Goal: Information Seeking & Learning: Learn about a topic

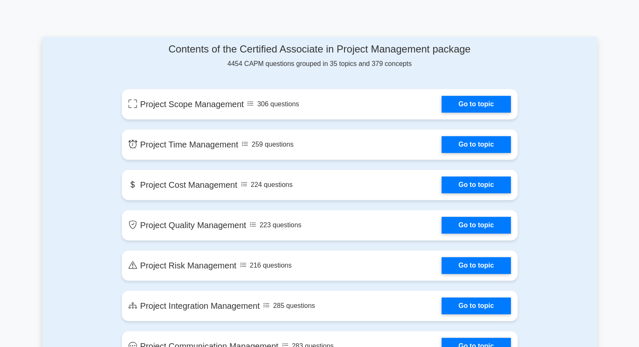
scroll to position [336, 0]
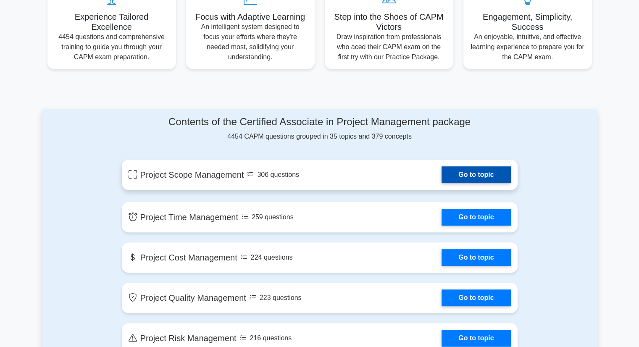
click at [460, 180] on link "Go to topic" at bounding box center [475, 174] width 69 height 17
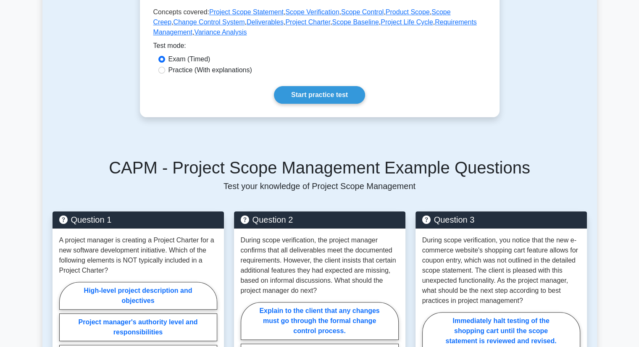
scroll to position [252, 0]
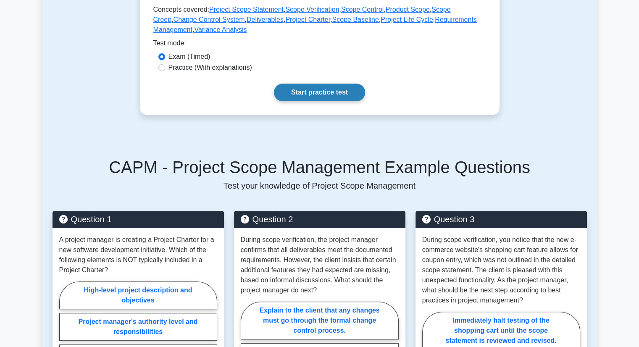
click at [308, 94] on link "Start practice test" at bounding box center [319, 93] width 91 height 18
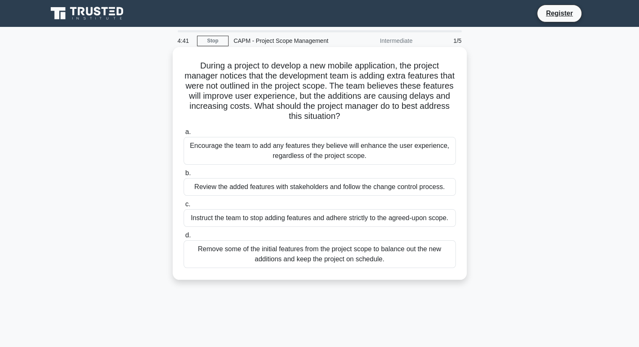
click at [291, 186] on div "Review the added features with stakeholders and follow the change control proce…" at bounding box center [319, 187] width 272 height 18
click at [183, 176] on input "b. Review the added features with stakeholders and follow the change control pr…" at bounding box center [183, 172] width 0 height 5
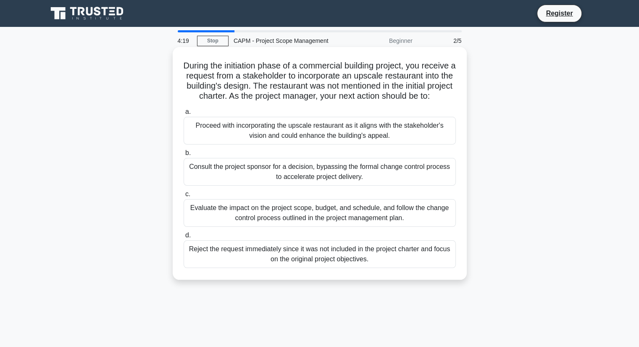
click at [304, 227] on div "Evaluate the impact on the project scope, budget, and schedule, and follow the …" at bounding box center [319, 213] width 272 height 28
click at [183, 197] on input "c. Evaluate the impact on the project scope, budget, and schedule, and follow t…" at bounding box center [183, 193] width 0 height 5
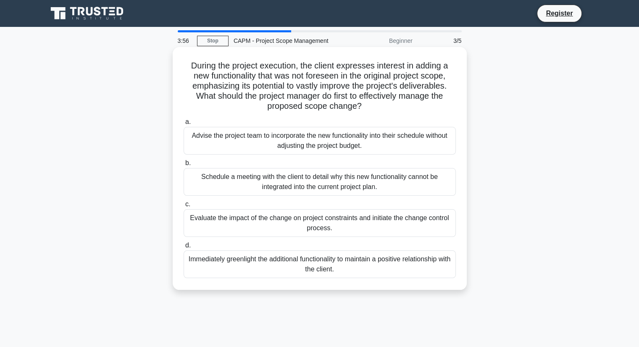
click at [287, 224] on div "Evaluate the impact of the change on project constraints and initiate the chang…" at bounding box center [319, 223] width 272 height 28
click at [183, 207] on input "c. Evaluate the impact of the change on project constraints and initiate the ch…" at bounding box center [183, 204] width 0 height 5
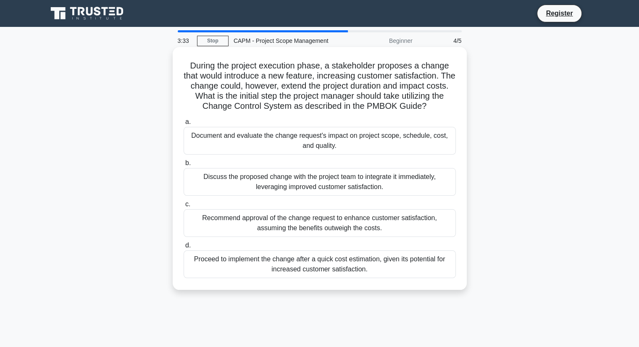
click at [259, 140] on div "Document and evaluate the change request's impact on project scope, schedule, c…" at bounding box center [319, 141] width 272 height 28
click at [183, 125] on input "a. Document and evaluate the change request's impact on project scope, schedule…" at bounding box center [183, 121] width 0 height 5
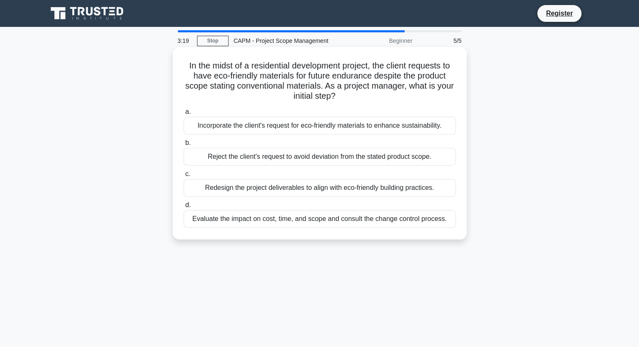
click at [323, 224] on div "Evaluate the impact on cost, time, and scope and consult the change control pro…" at bounding box center [319, 219] width 272 height 18
click at [183, 208] on input "d. Evaluate the impact on cost, time, and scope and consult the change control …" at bounding box center [183, 204] width 0 height 5
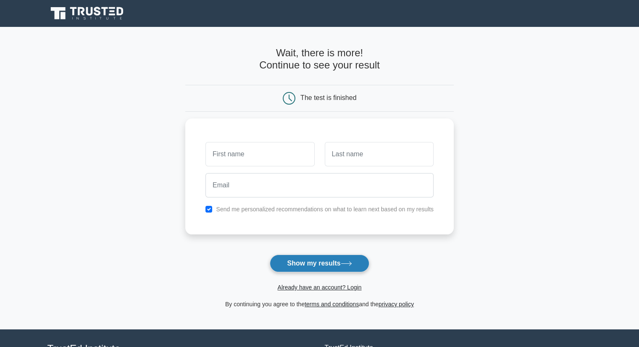
click at [328, 265] on button "Show my results" at bounding box center [319, 263] width 99 height 18
click at [389, 257] on form "Wait, there is more! Continue to see your result The test is finished and the" at bounding box center [319, 178] width 268 height 262
